Goal: Feedback & Contribution: Leave review/rating

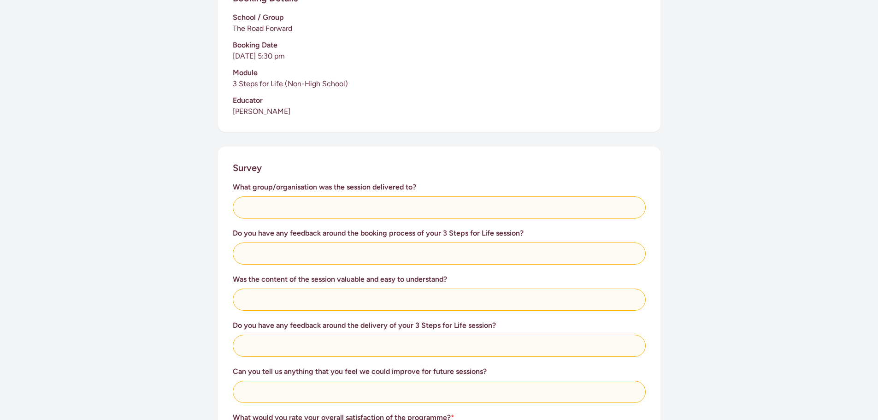
scroll to position [230, 0]
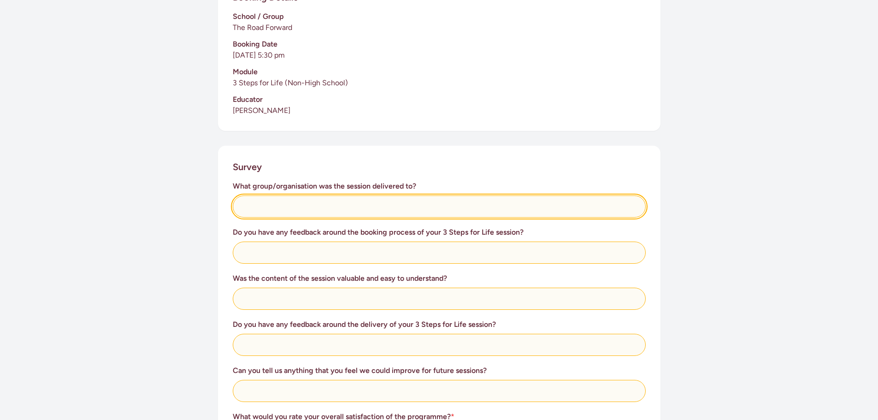
click at [299, 204] on input "text" at bounding box center [439, 206] width 413 height 22
drag, startPoint x: 351, startPoint y: 205, endPoint x: 176, endPoint y: 205, distance: 175.1
click at [176, 205] on div "This survey is for groups to provide feedback on our 3 Steps for Life programme…" at bounding box center [439, 260] width 878 height 805
type input "The Road Forward"
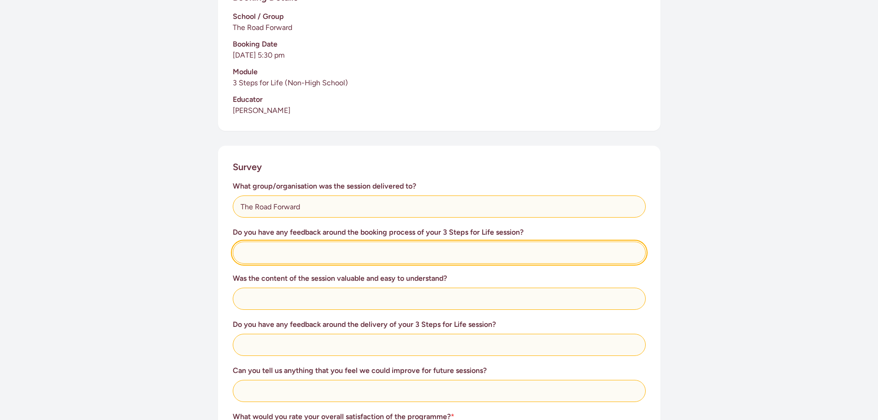
click at [272, 257] on input "text" at bounding box center [439, 252] width 413 height 22
type input "Excellent and well recevied."
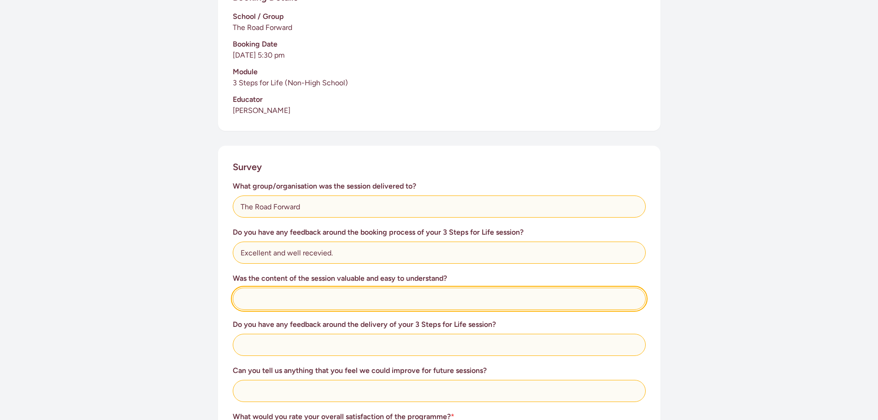
click at [283, 296] on input "text" at bounding box center [439, 298] width 413 height 22
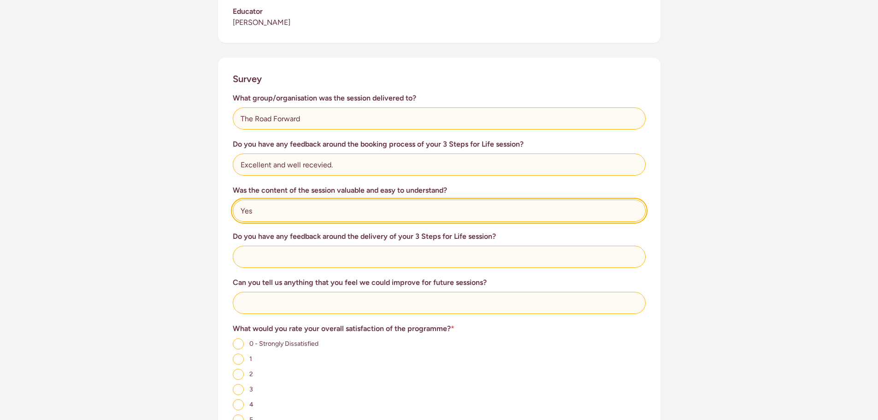
scroll to position [322, 0]
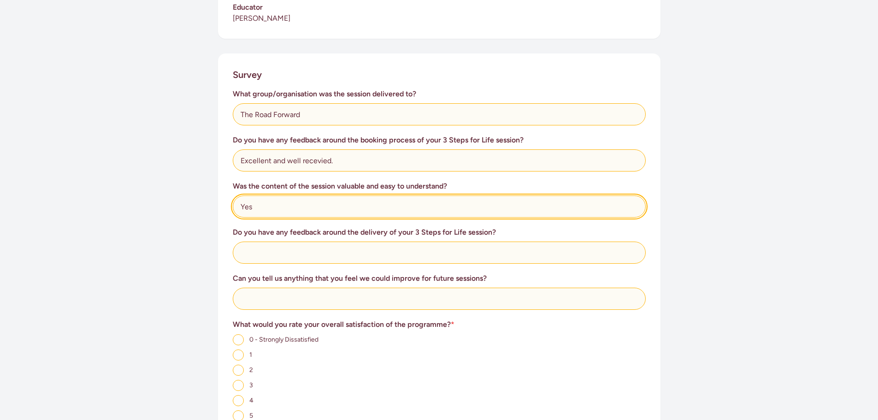
type input "Yes"
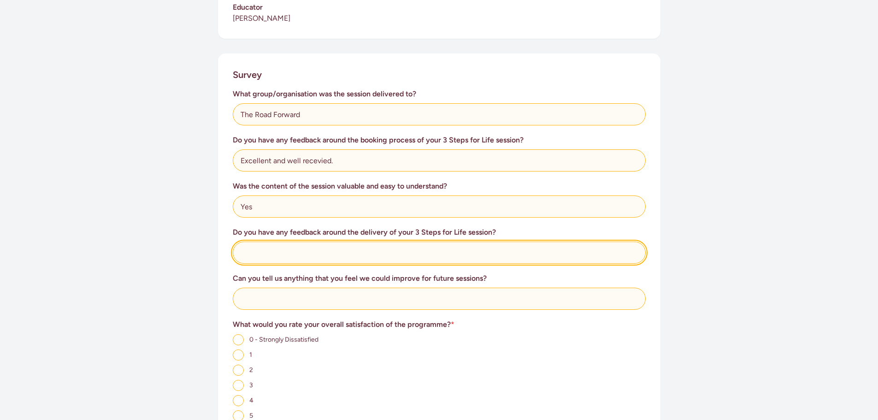
click at [280, 253] on input "text" at bounding box center [439, 252] width 413 height 22
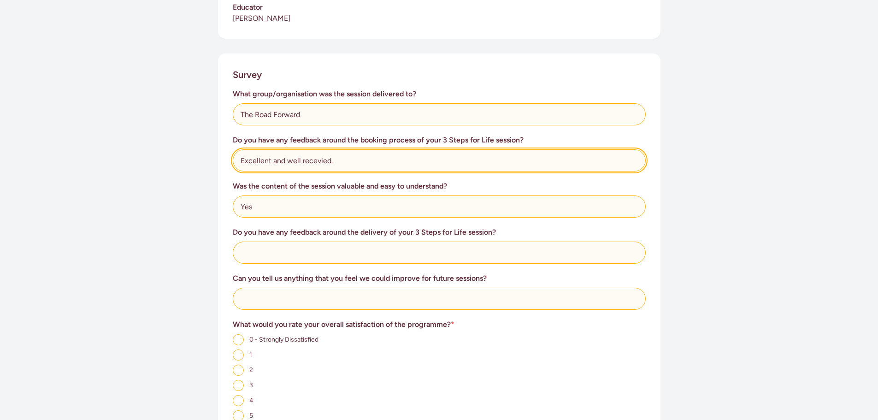
click at [340, 163] on input "Excellent and well recevied." at bounding box center [439, 160] width 413 height 22
drag, startPoint x: 340, startPoint y: 157, endPoint x: 233, endPoint y: 169, distance: 108.0
click at [233, 169] on div "Excellent and well recevied." at bounding box center [439, 160] width 413 height 22
drag, startPoint x: 259, startPoint y: 162, endPoint x: 257, endPoint y: 154, distance: 7.7
click at [259, 161] on input "Quicj and easy" at bounding box center [439, 160] width 413 height 22
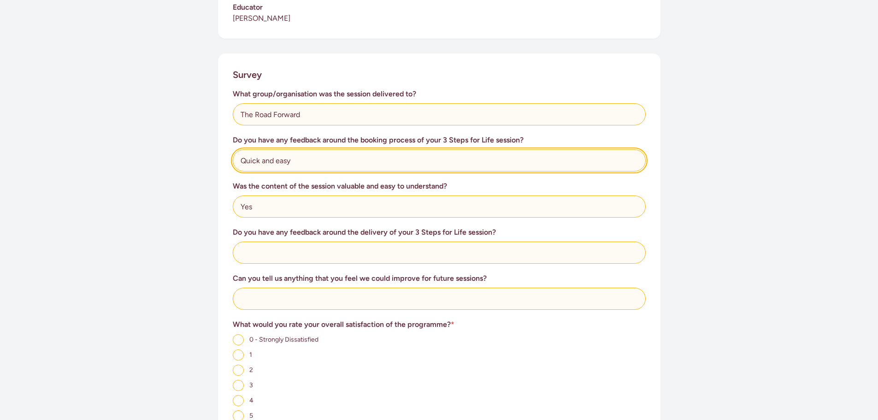
click at [310, 161] on input "Quick and easy" at bounding box center [439, 160] width 413 height 22
type input "Quick and easy. Communication was excellent."
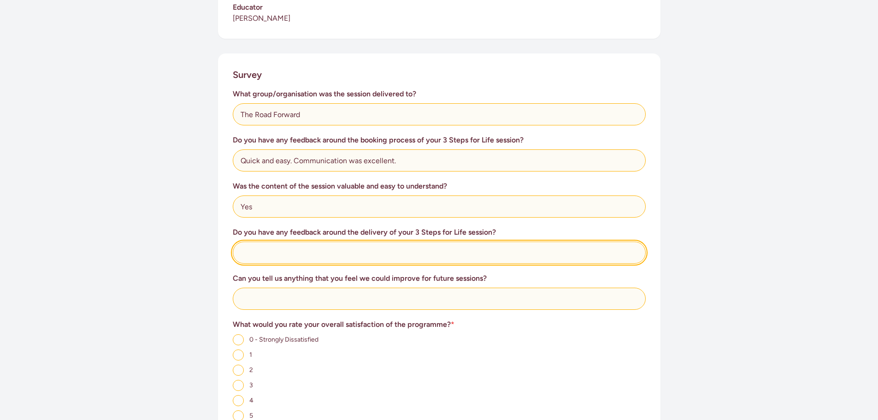
click at [310, 248] on input "text" at bounding box center [439, 252] width 413 height 22
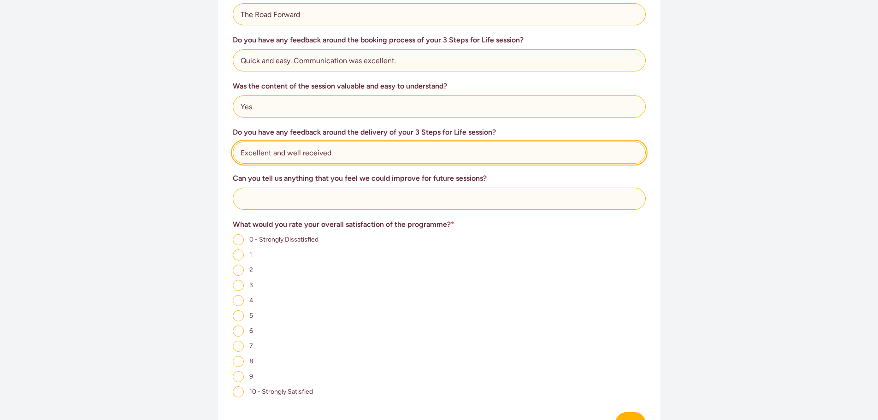
scroll to position [461, 0]
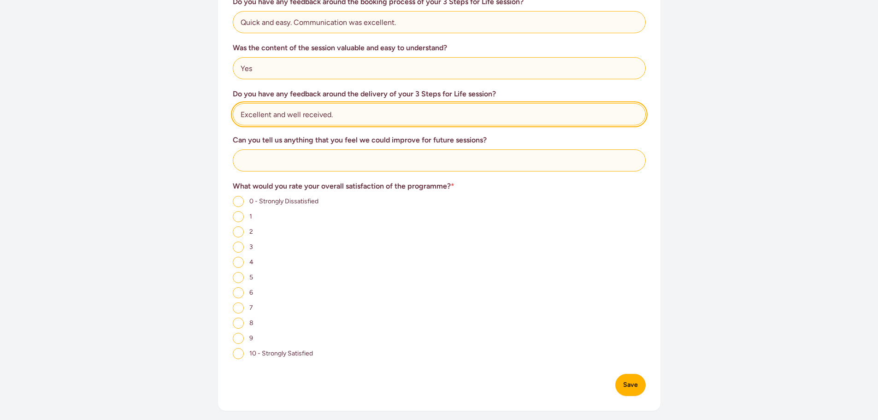
type input "Excellent and well received."
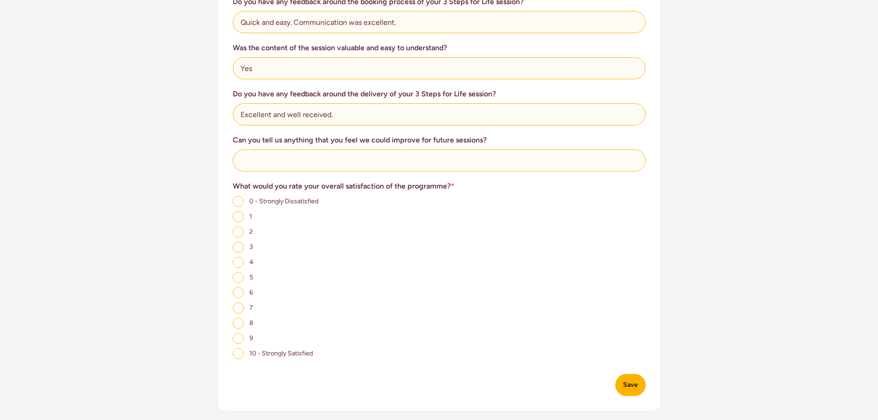
click at [241, 352] on input "10 - Strongly Satisfied" at bounding box center [238, 353] width 11 height 11
radio input "true"
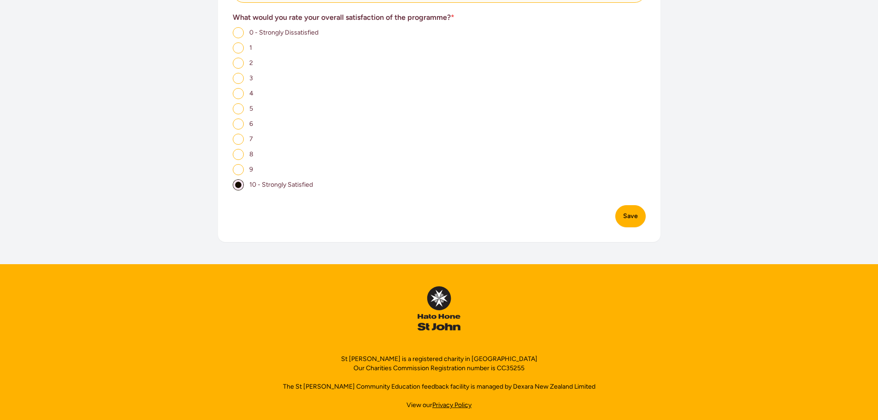
scroll to position [641, 0]
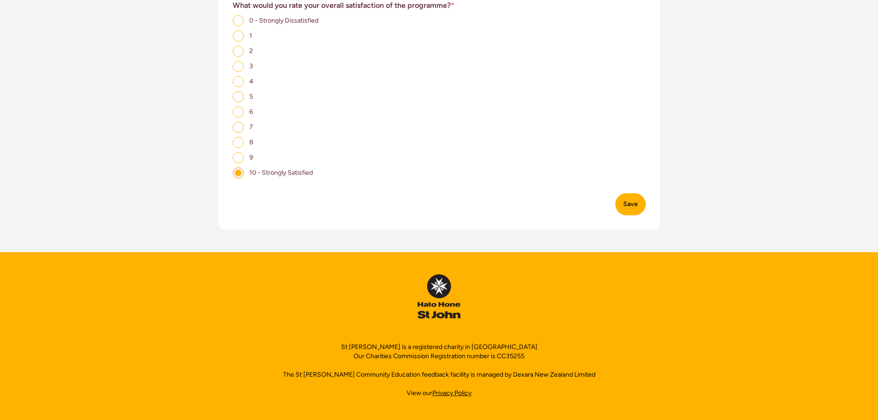
click at [625, 199] on button "Save" at bounding box center [630, 204] width 30 height 22
